Goal: Find specific page/section: Find specific page/section

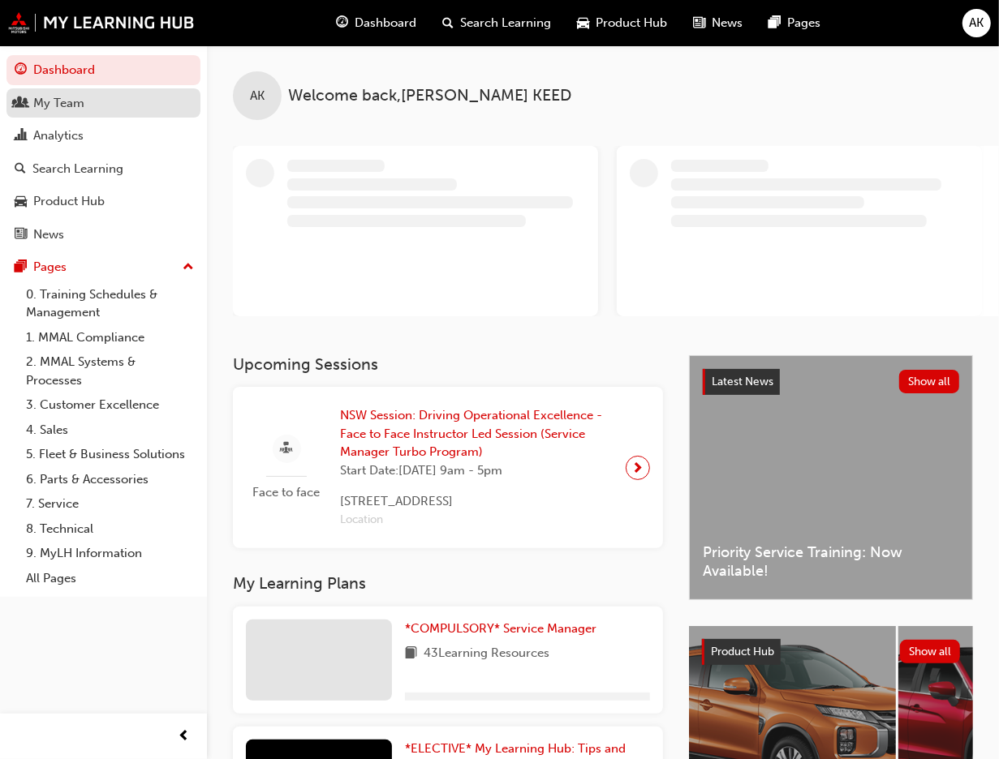
click at [54, 106] on div "My Team" at bounding box center [58, 103] width 51 height 19
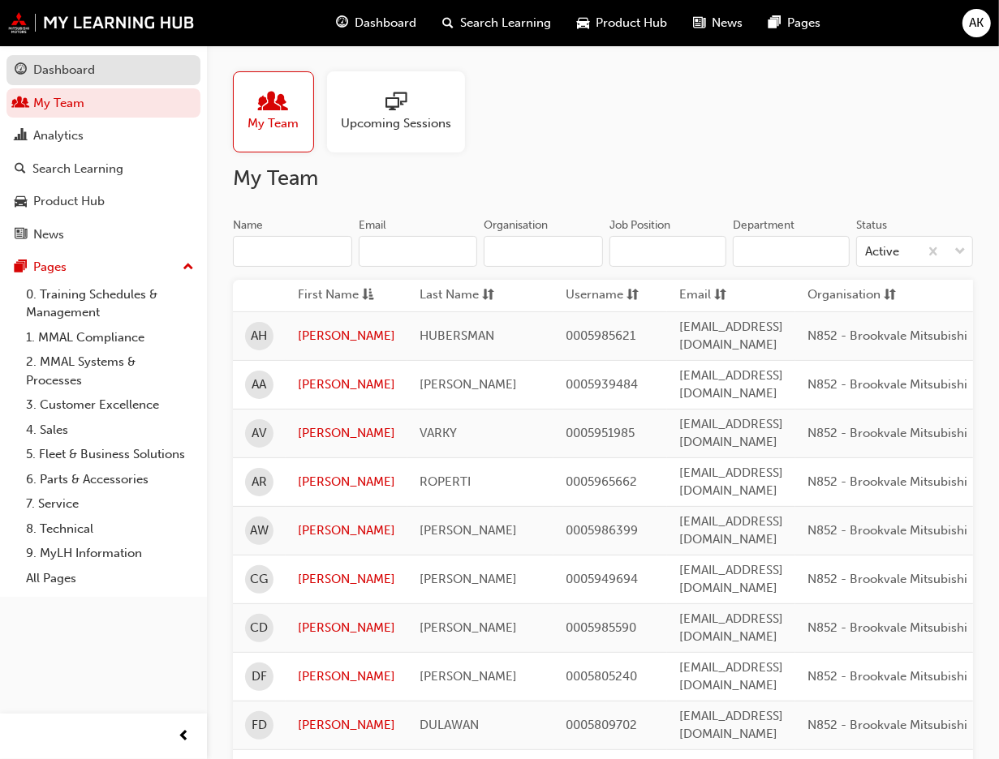
click at [78, 75] on div "Dashboard" at bounding box center [64, 70] width 62 height 19
